Goal: Task Accomplishment & Management: Manage account settings

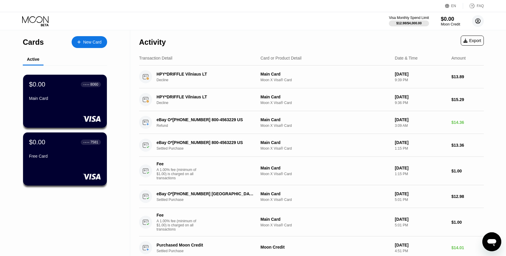
click at [477, 23] on circle at bounding box center [478, 21] width 12 height 12
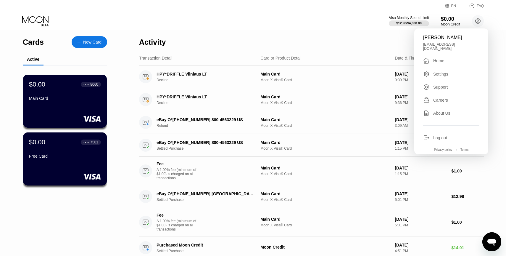
click at [496, 64] on div "Cards New Card Active $0.00 ● ● ● ● 8060 Main Card $0.00 ● ● ● ● 7581 Free Card…" at bounding box center [253, 155] width 506 height 251
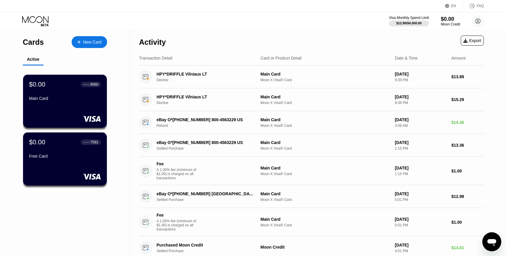
click at [446, 18] on div "$0.00" at bounding box center [450, 19] width 19 height 6
